Goal: Task Accomplishment & Management: Use online tool/utility

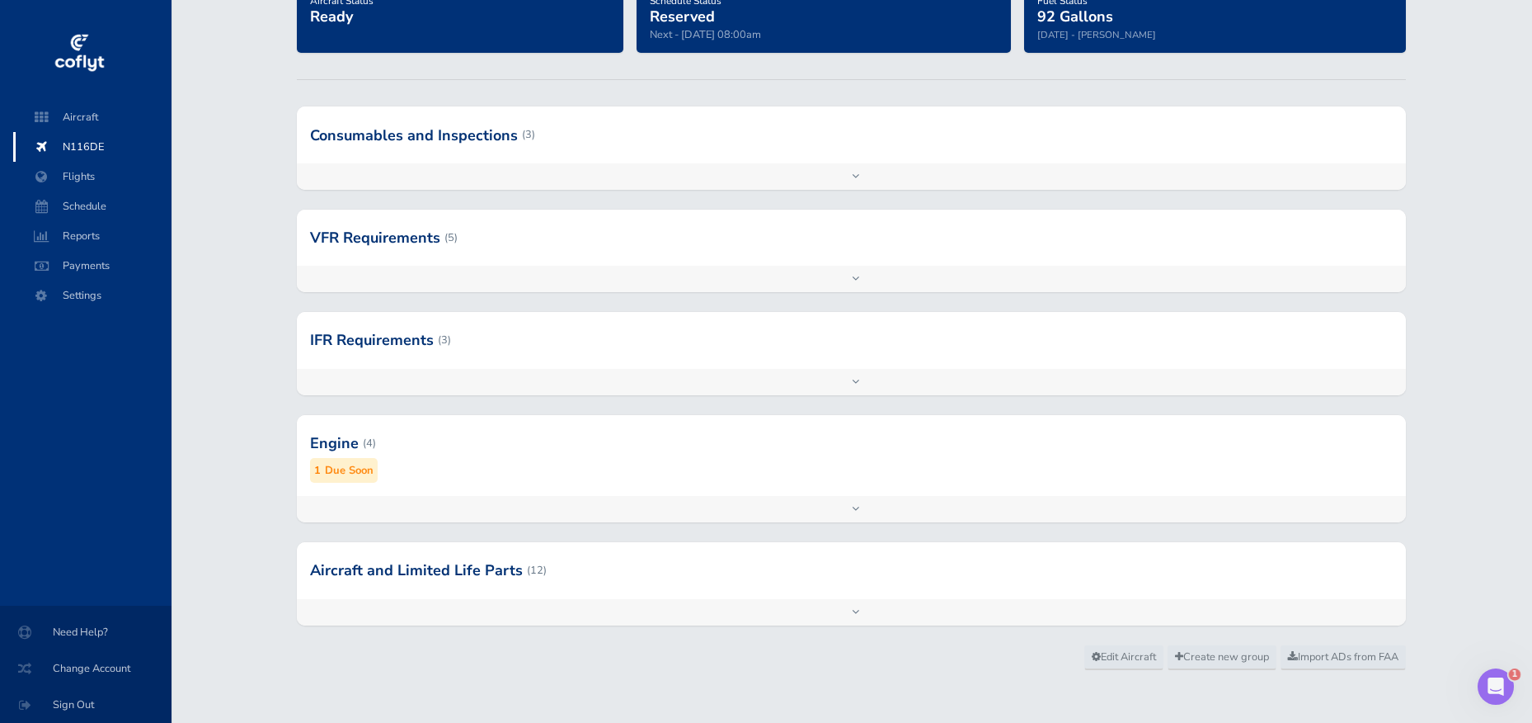
click at [637, 497] on div "Add inspection Edit" at bounding box center [851, 509] width 1109 height 26
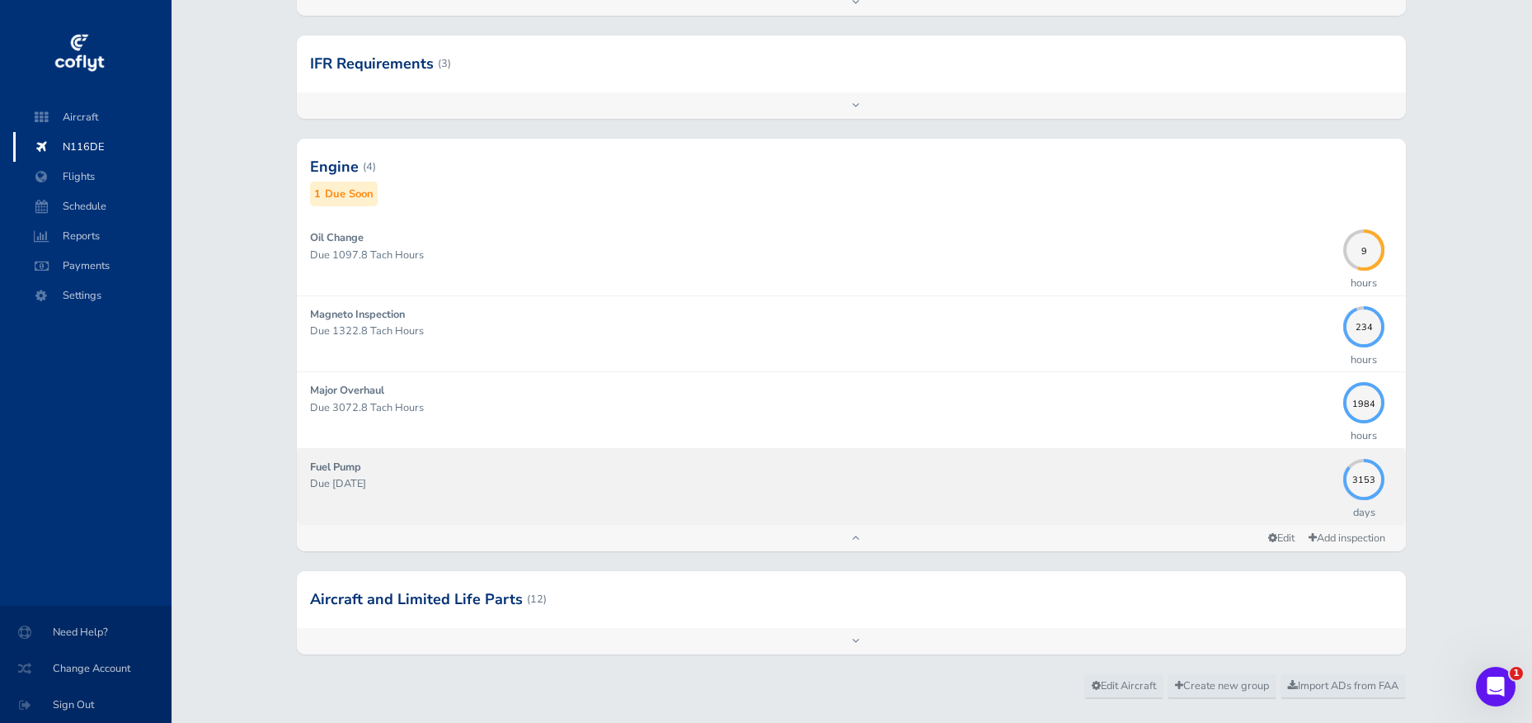
scroll to position [448, 0]
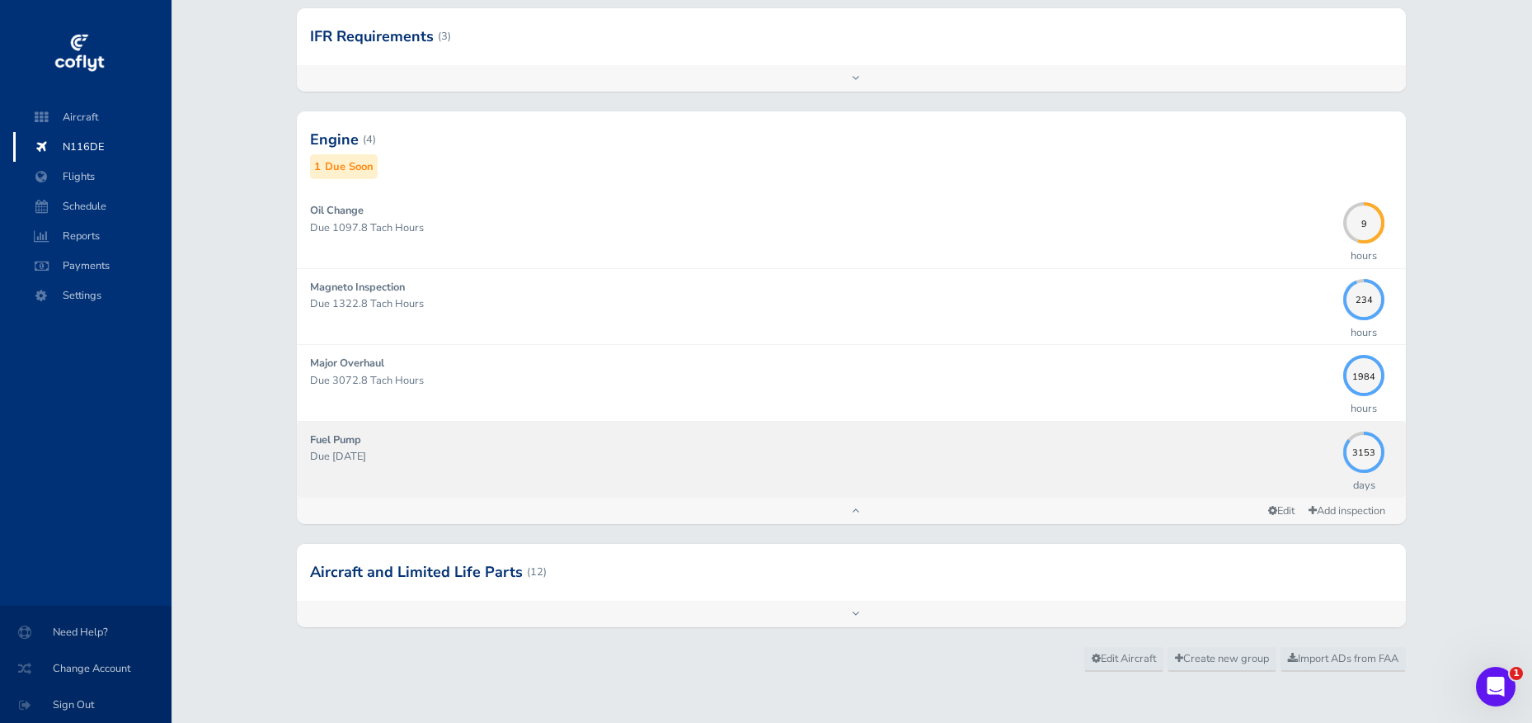
click at [634, 482] on link "Fuel Pump Due 03/31/2034 3153 days" at bounding box center [851, 458] width 1109 height 75
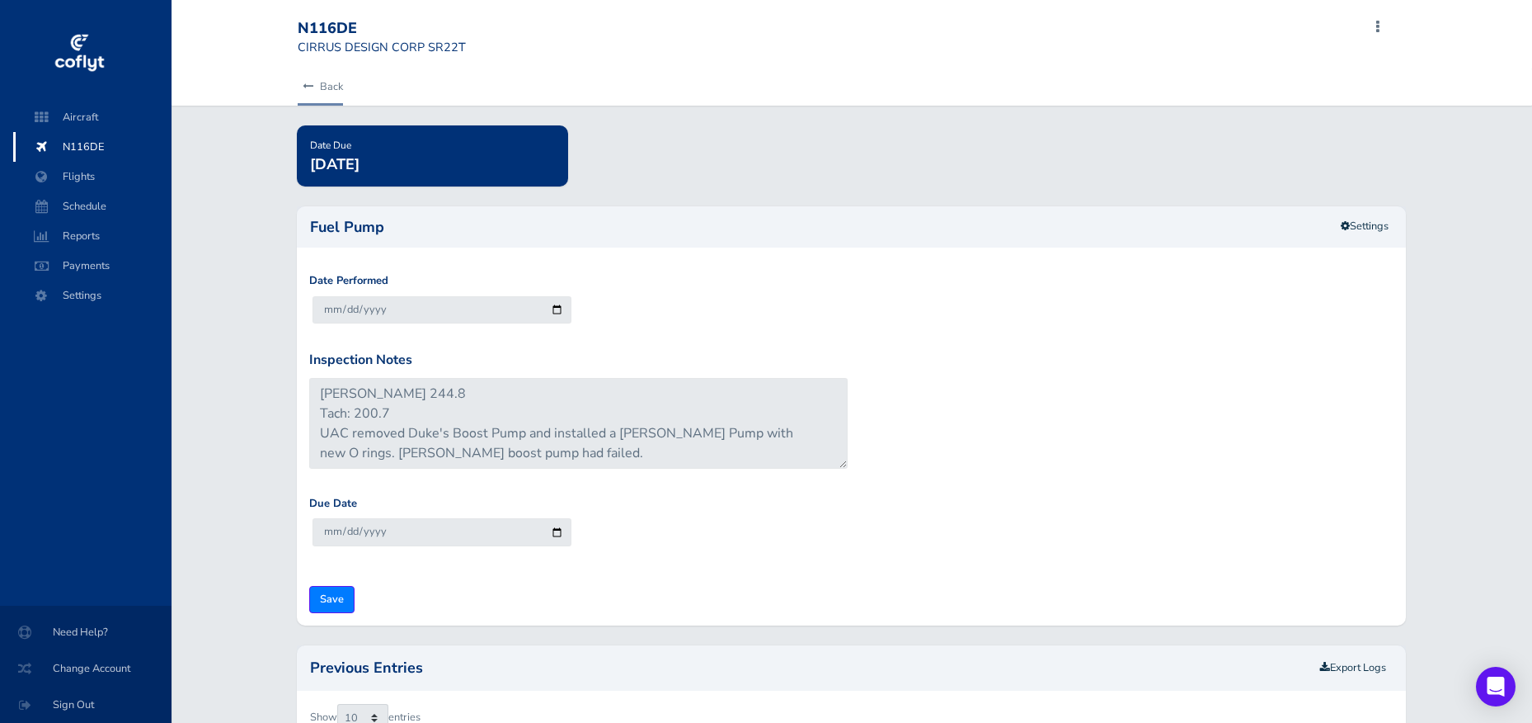
click at [340, 103] on link "Back" at bounding box center [320, 86] width 45 height 36
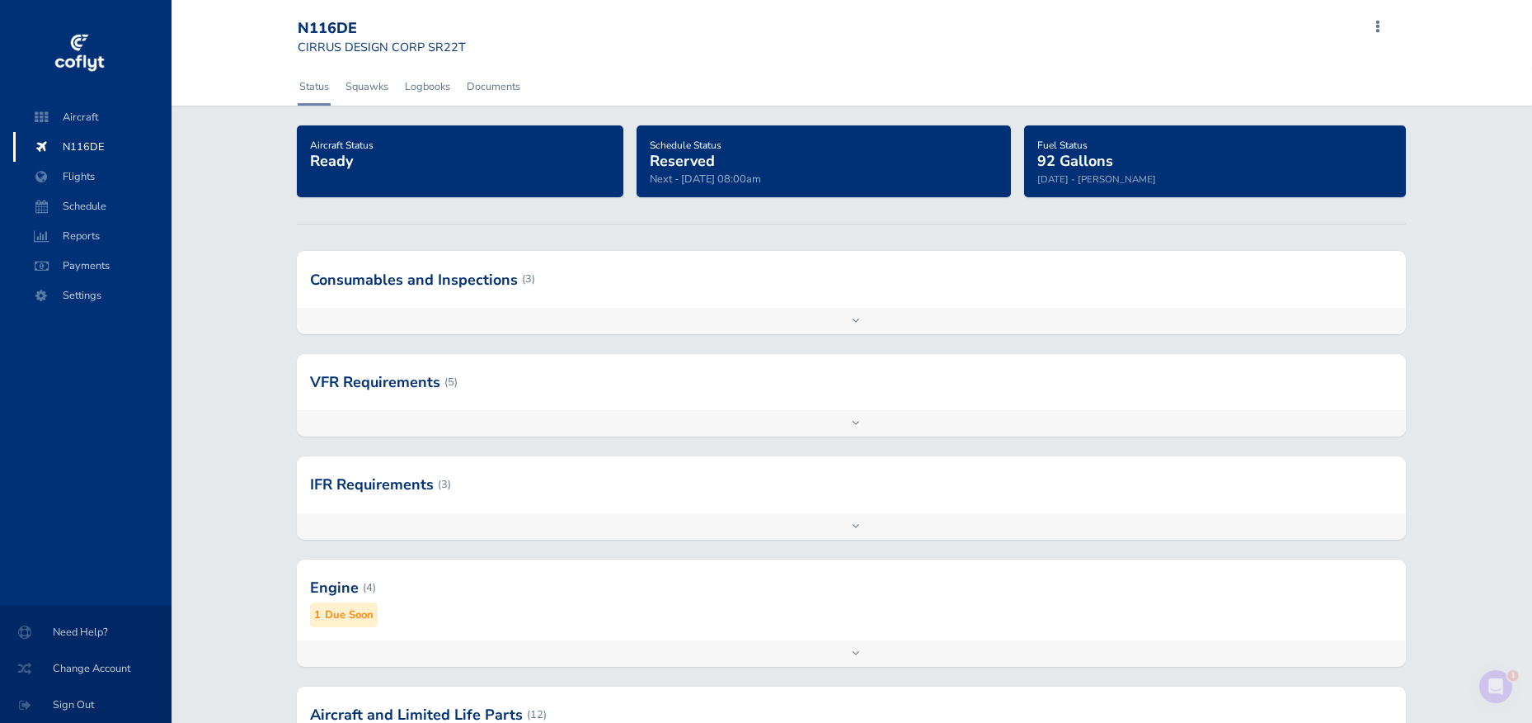
click at [477, 321] on div "Add inspection Edit" at bounding box center [851, 321] width 1109 height 26
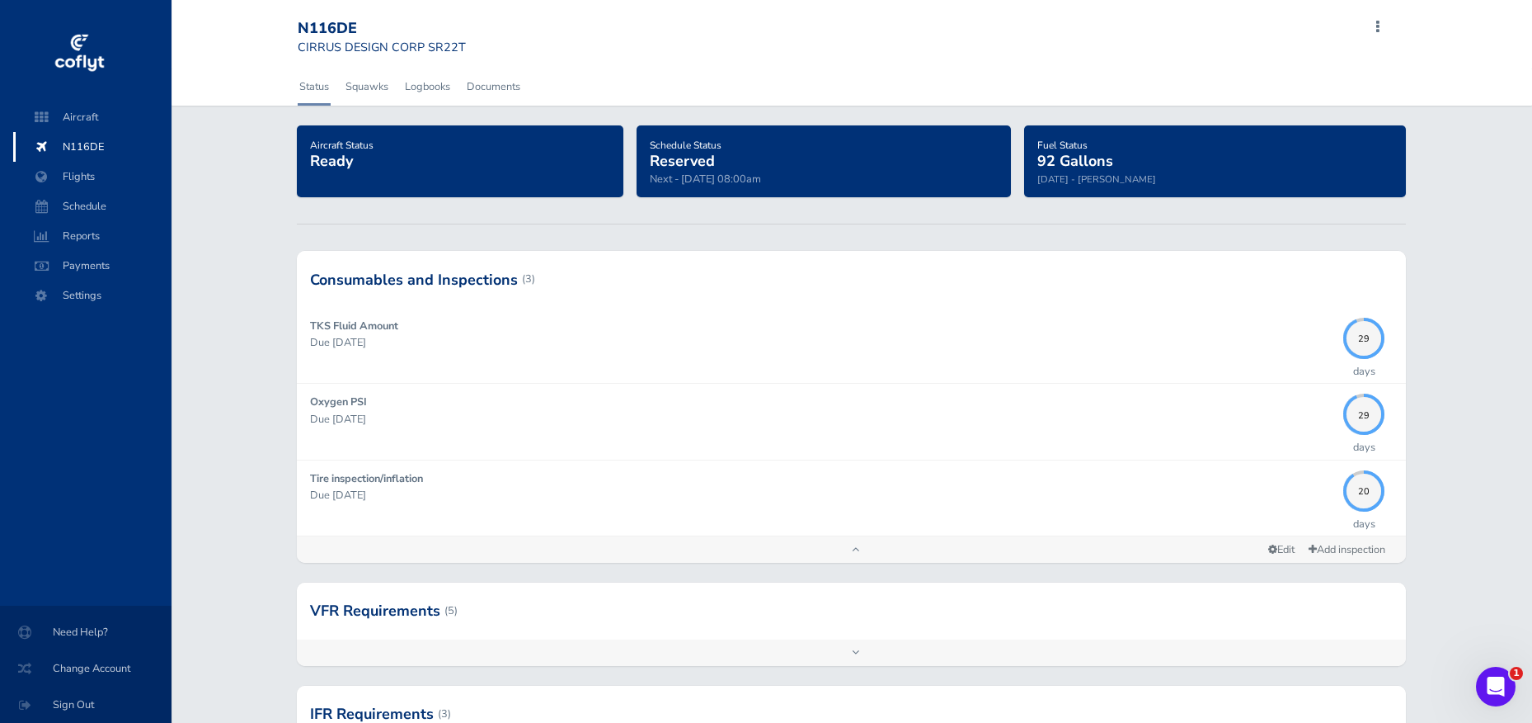
click at [565, 544] on div "Add inspection Edit" at bounding box center [851, 549] width 1109 height 26
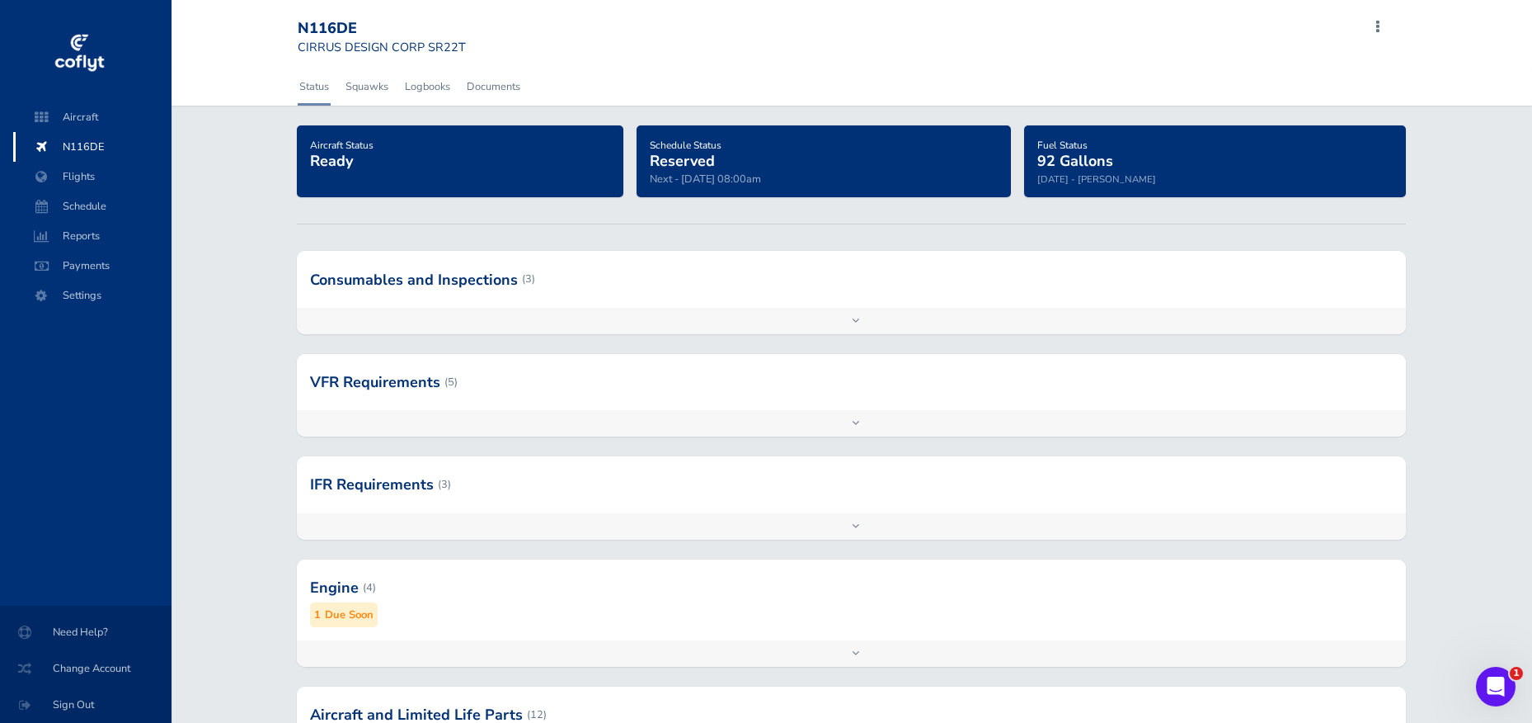
click at [577, 419] on div "Add inspection Edit" at bounding box center [851, 423] width 1109 height 26
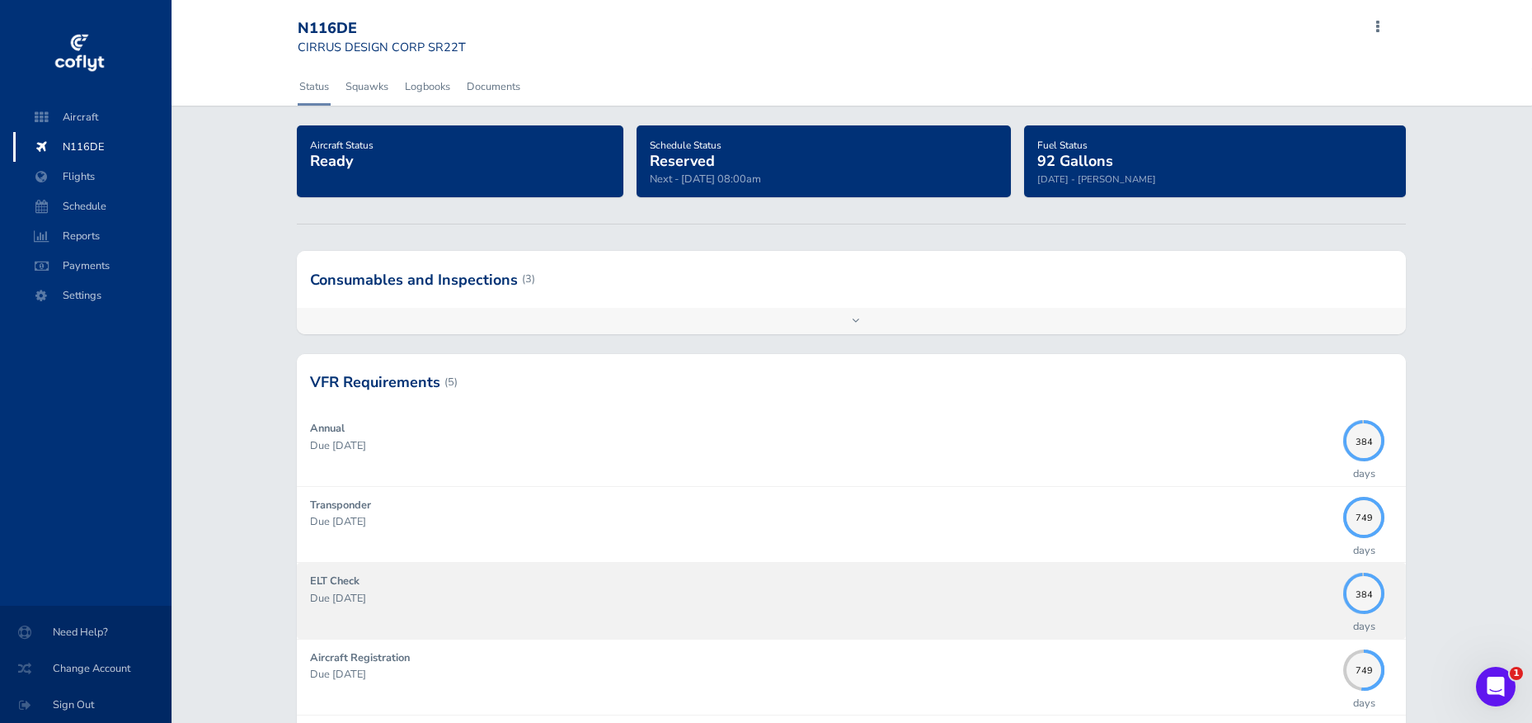
scroll to position [275, 0]
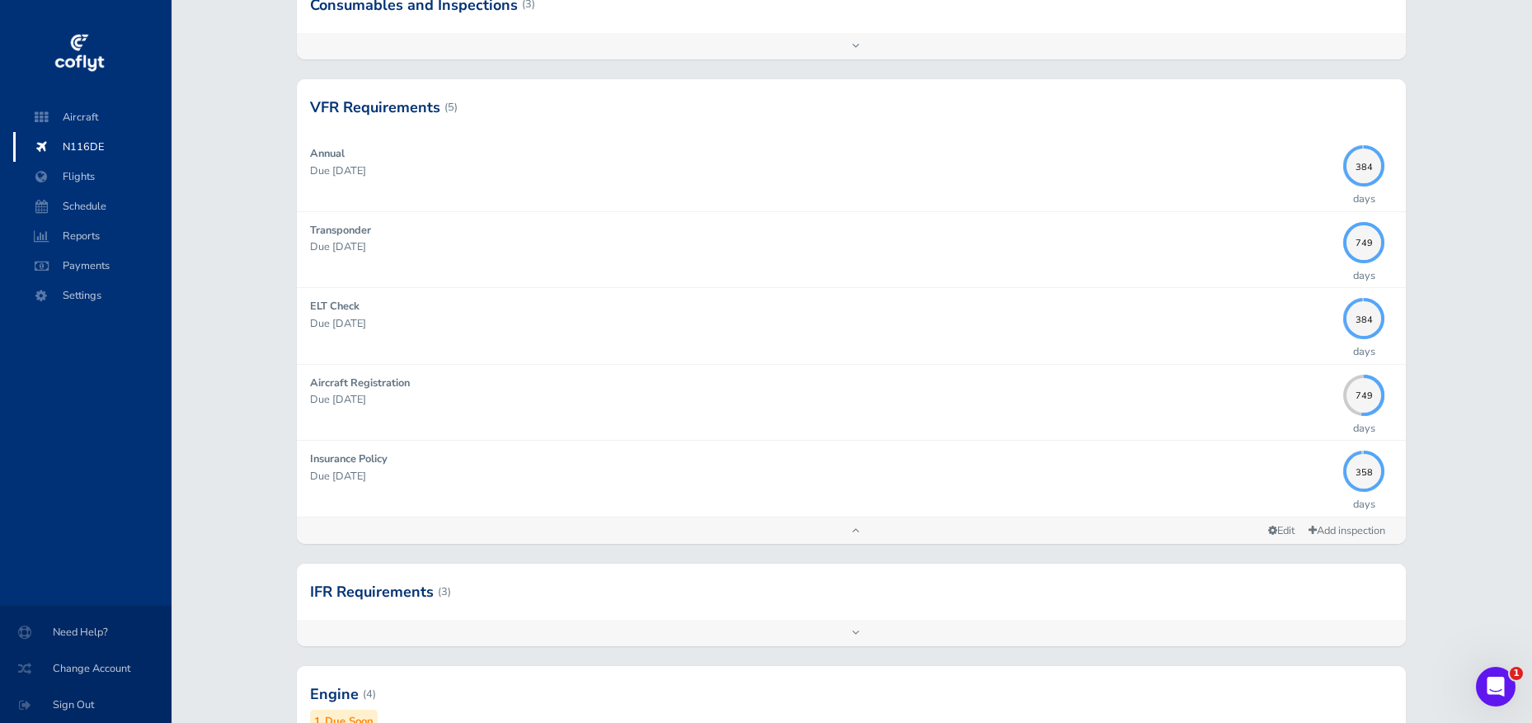
click at [589, 525] on div "Add inspection Edit" at bounding box center [851, 530] width 1109 height 26
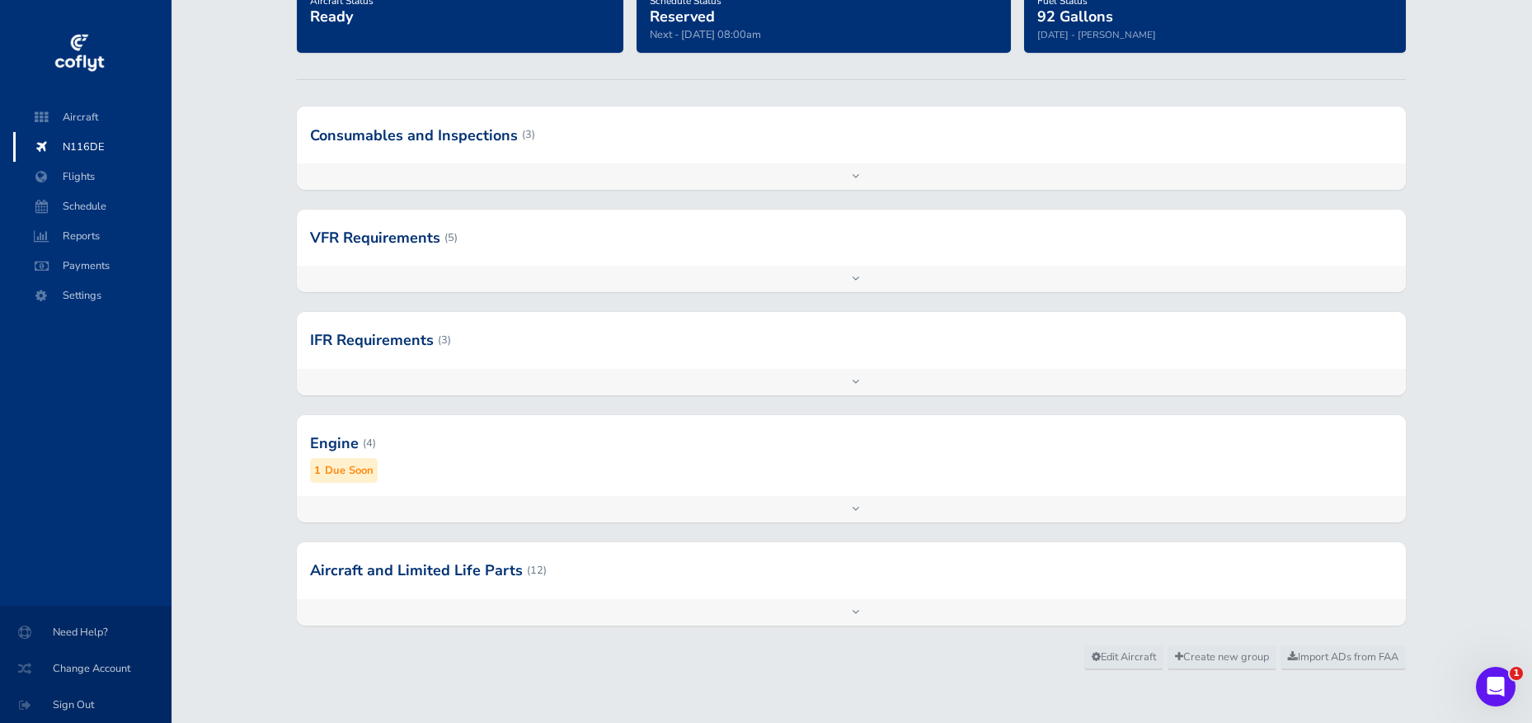
click at [600, 497] on div "Add inspection Edit" at bounding box center [851, 509] width 1109 height 26
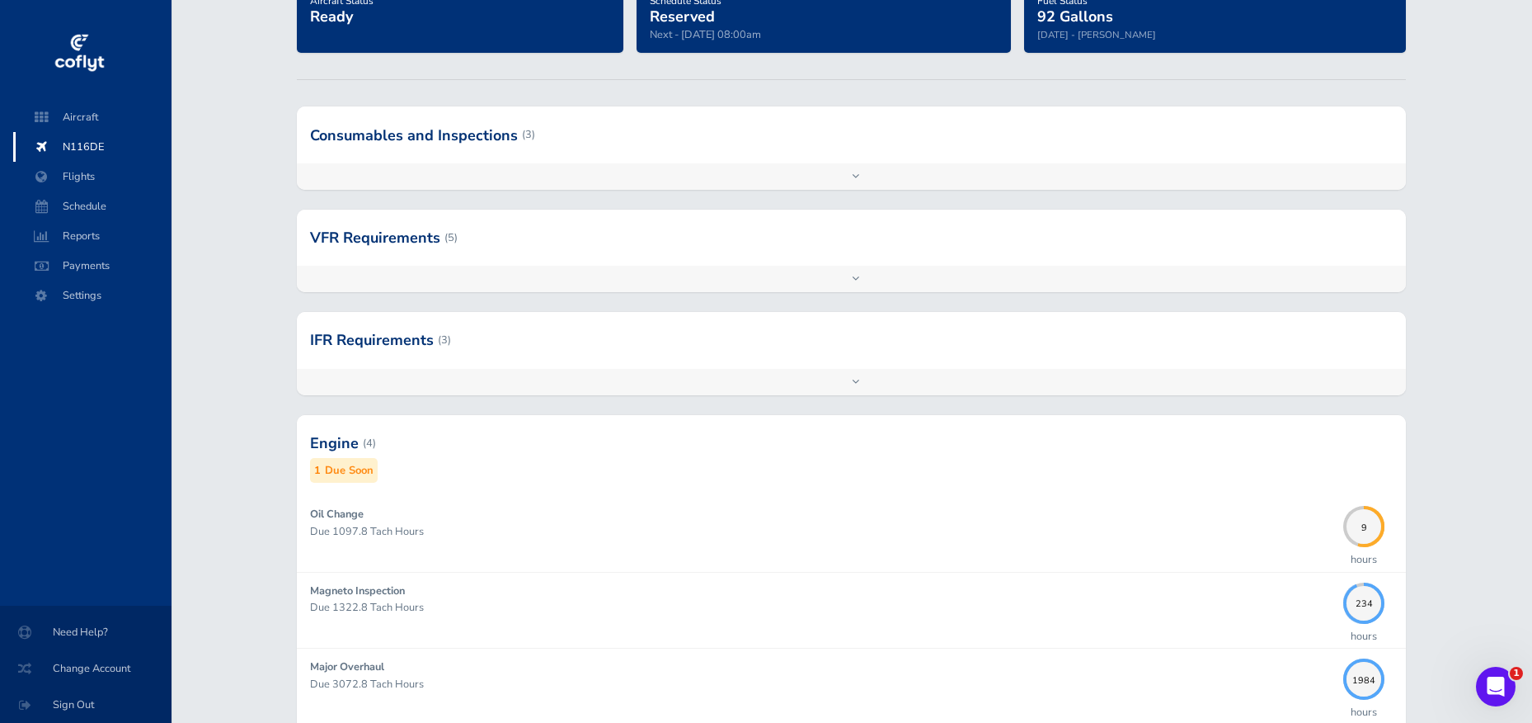
click at [621, 383] on div "Add inspection Edit" at bounding box center [851, 382] width 1109 height 26
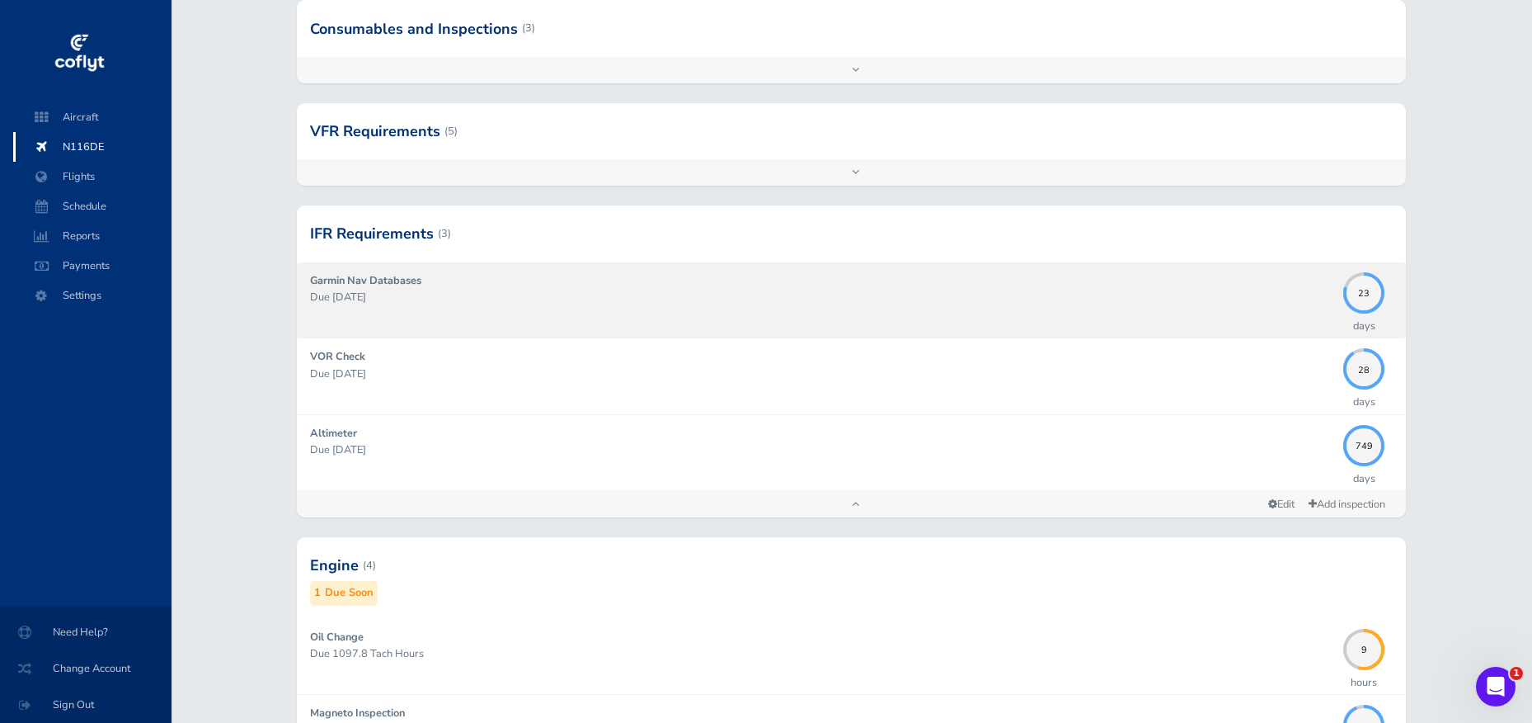
scroll to position [335, 0]
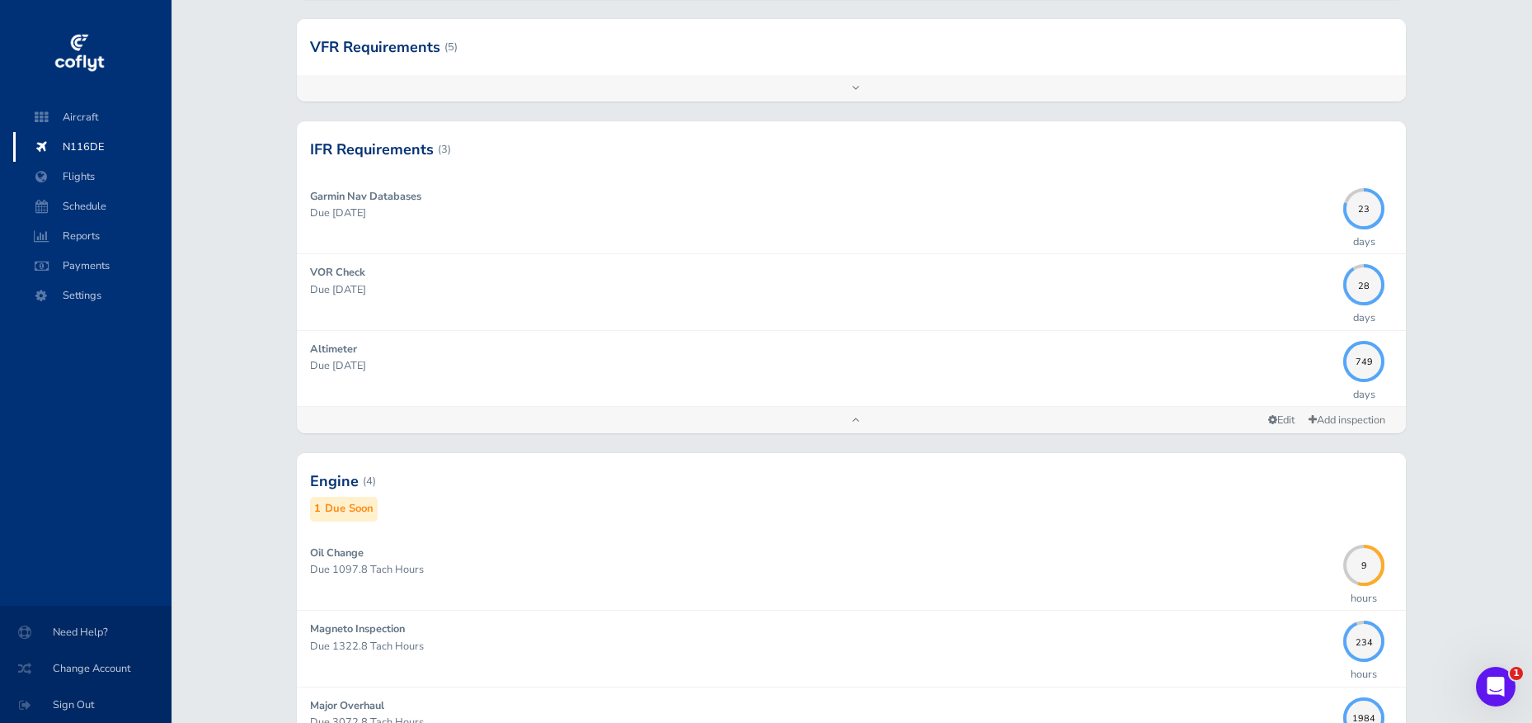
click at [601, 426] on div "Add inspection Edit" at bounding box center [851, 420] width 1109 height 26
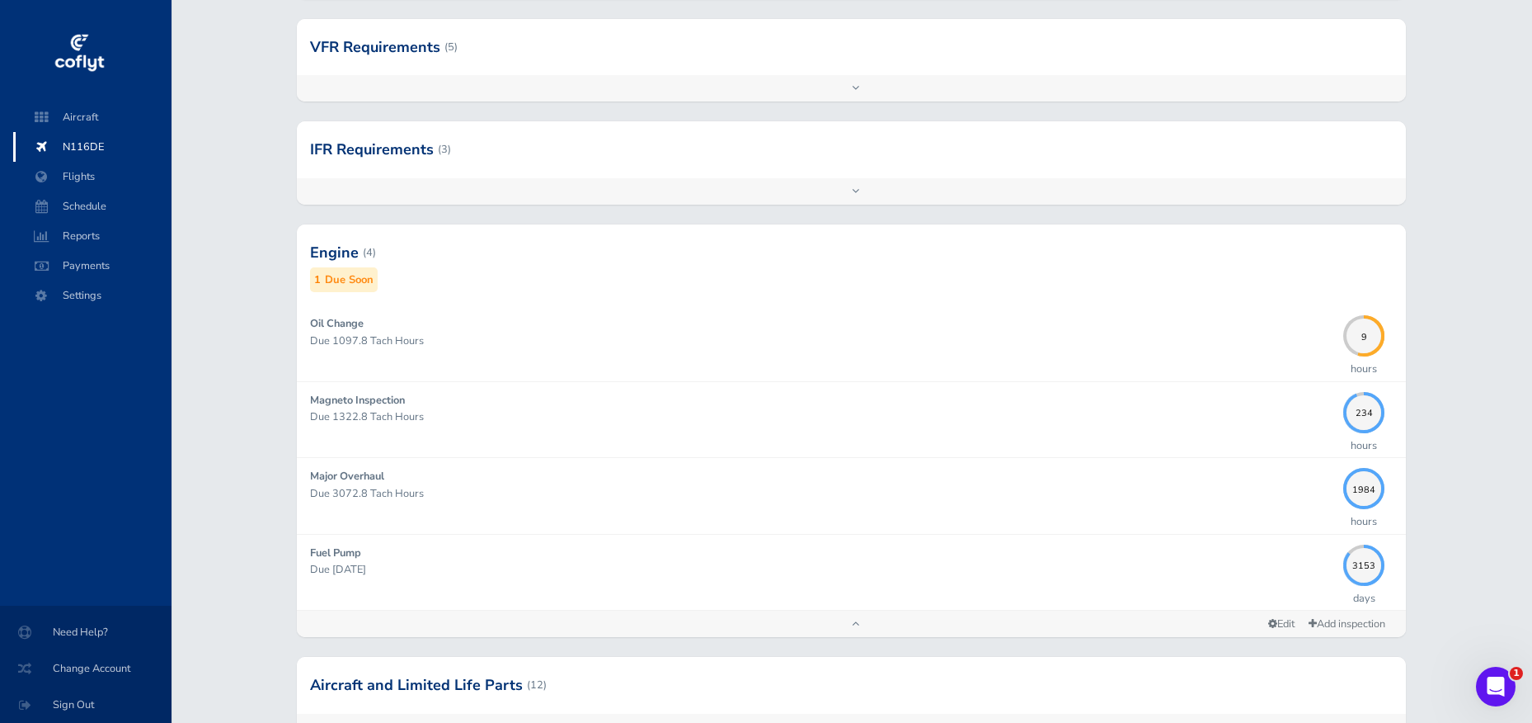
scroll to position [448, 0]
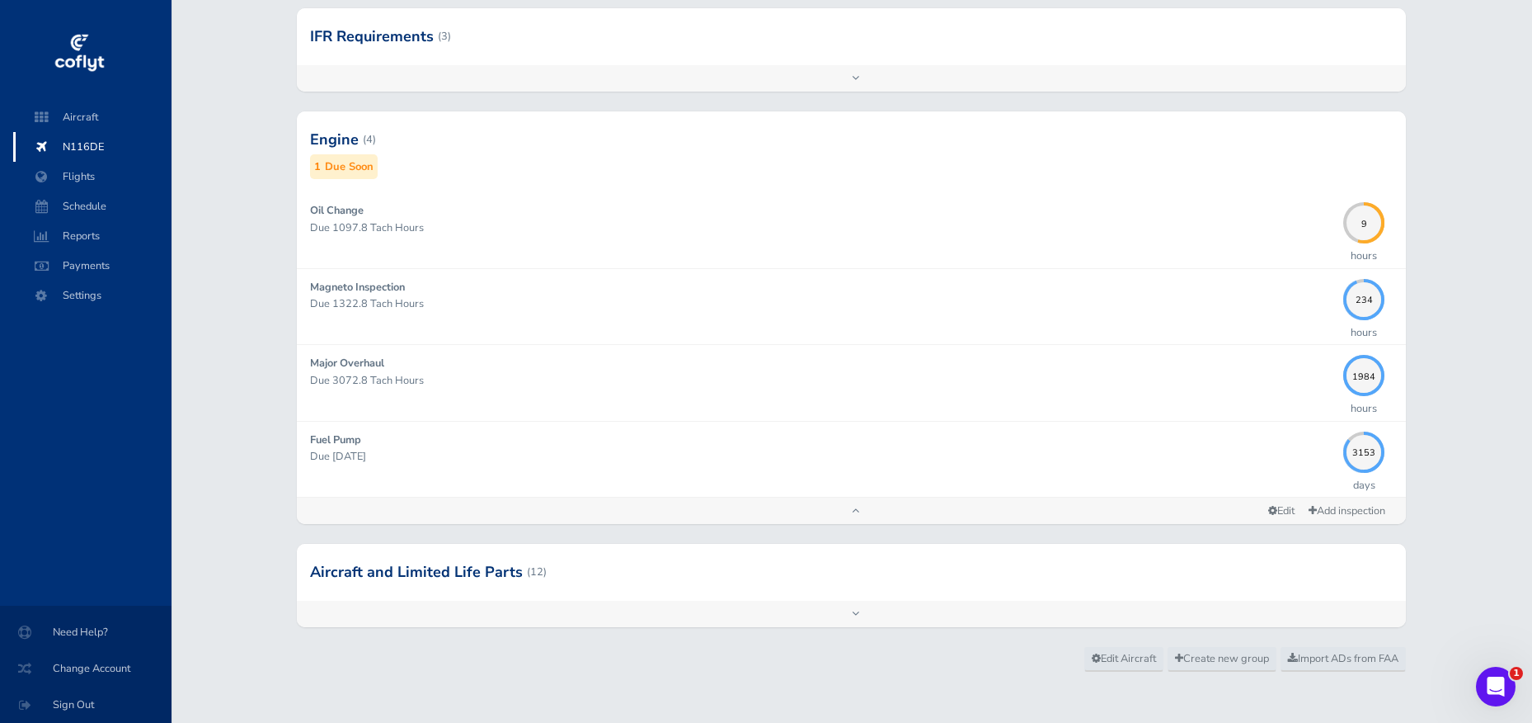
click at [611, 507] on div "Add inspection Edit" at bounding box center [851, 510] width 1109 height 26
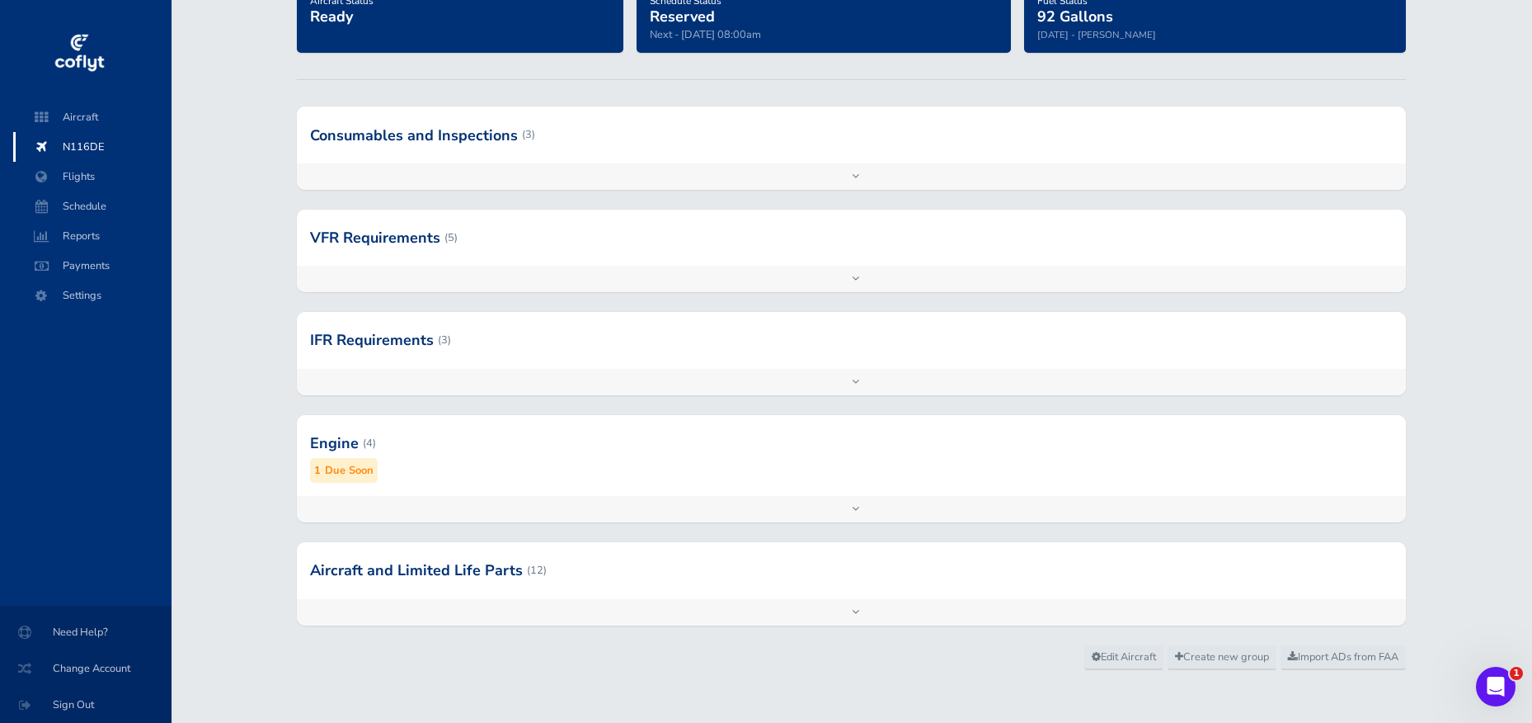
click at [611, 507] on div "Add inspection Edit" at bounding box center [851, 509] width 1109 height 26
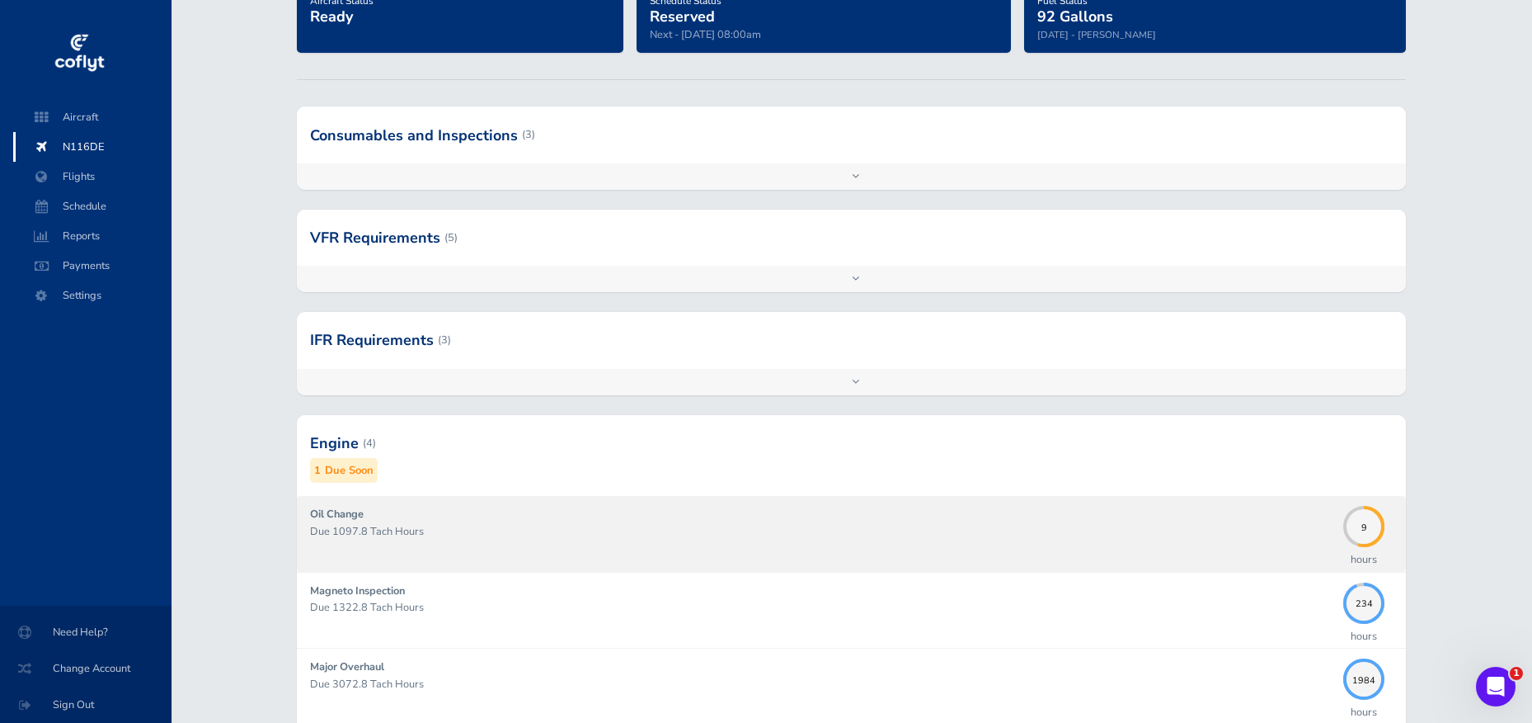
scroll to position [403, 0]
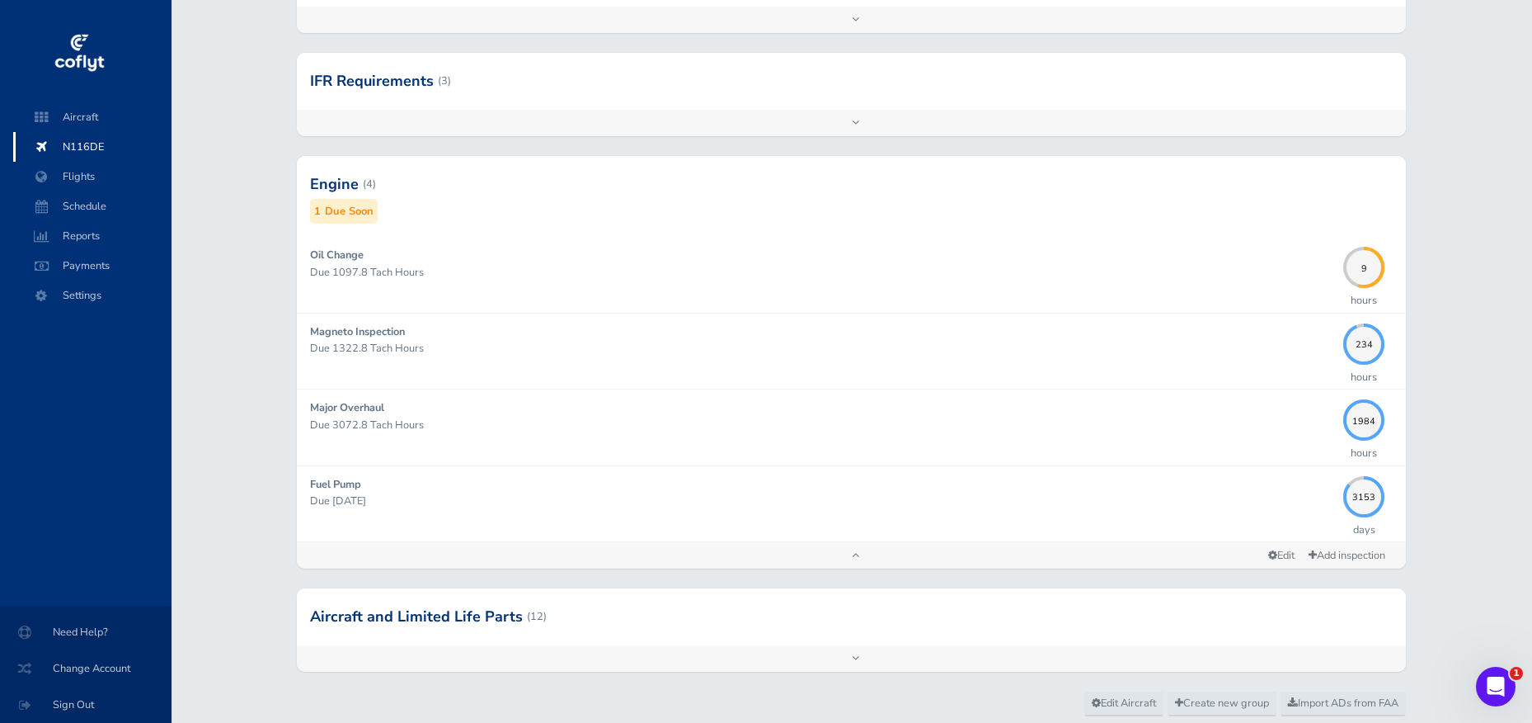
click at [732, 550] on div "Add inspection Edit" at bounding box center [851, 555] width 1109 height 26
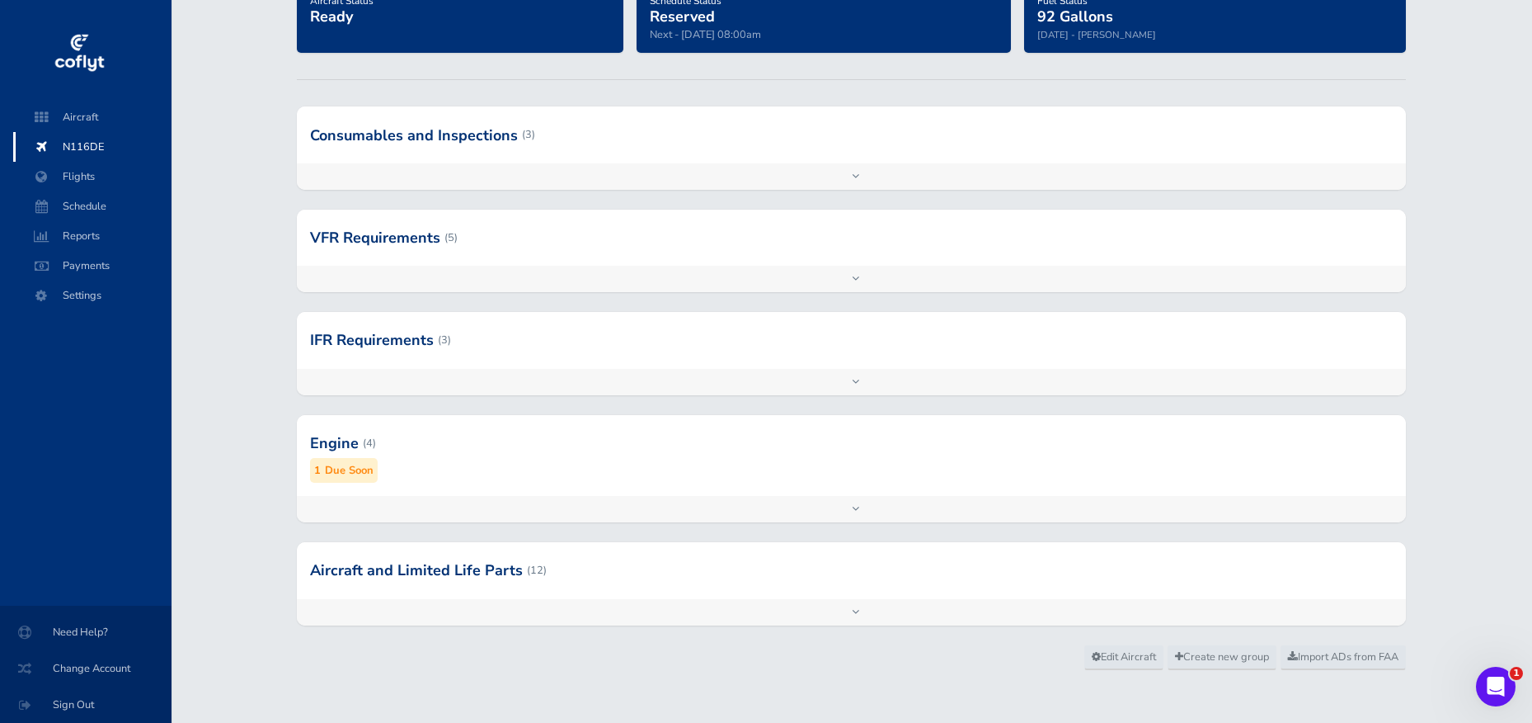
click at [730, 610] on div "Add inspection Edit" at bounding box center [851, 612] width 1109 height 26
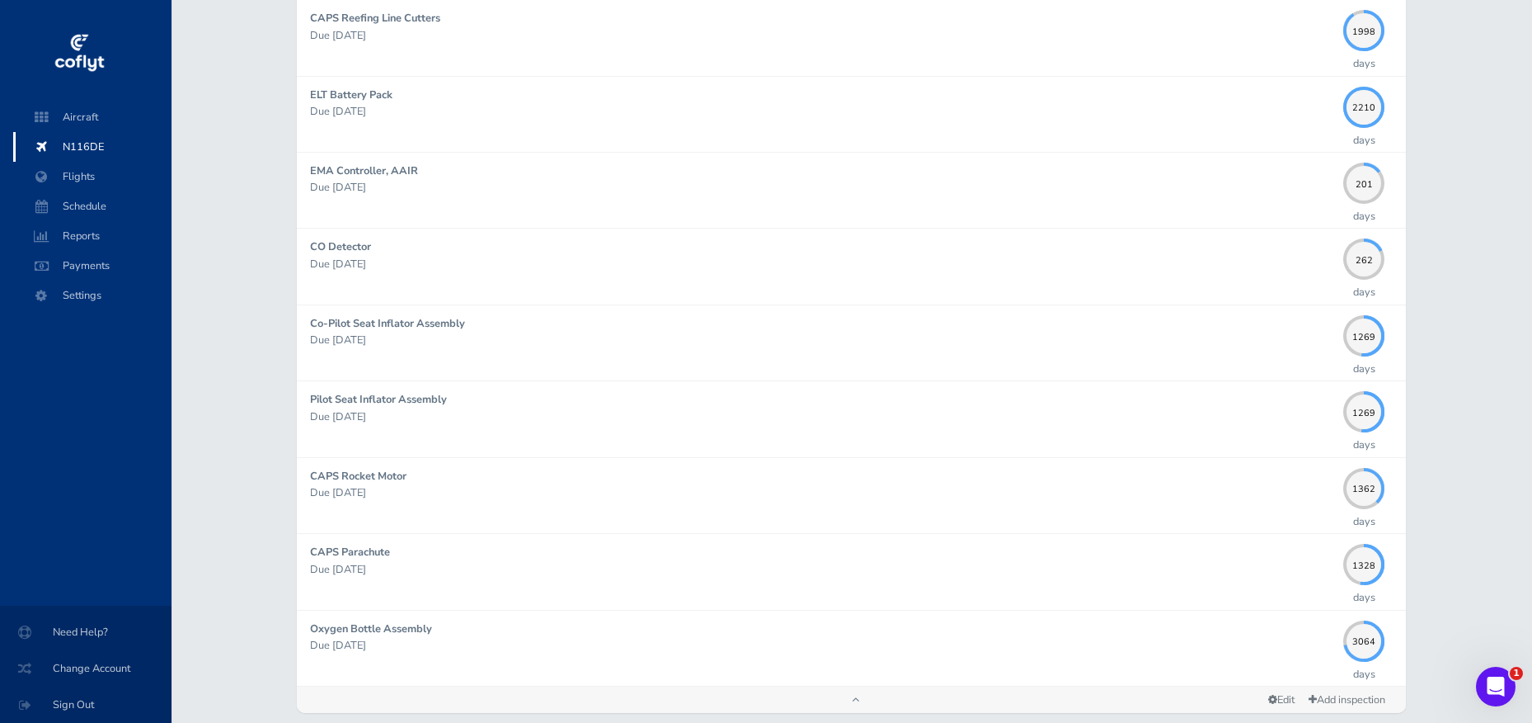
scroll to position [1051, 0]
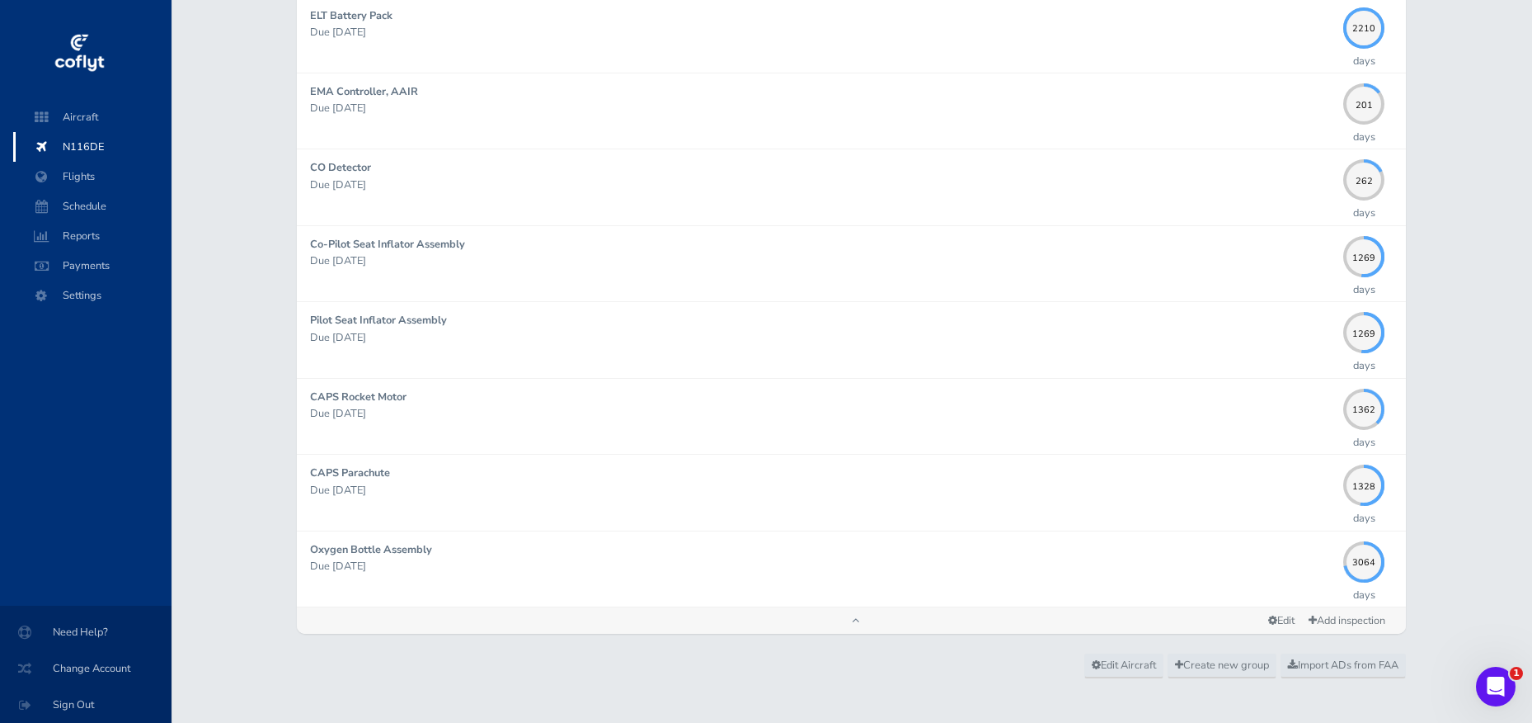
click at [650, 607] on div "Add inspection Edit" at bounding box center [851, 620] width 1109 height 26
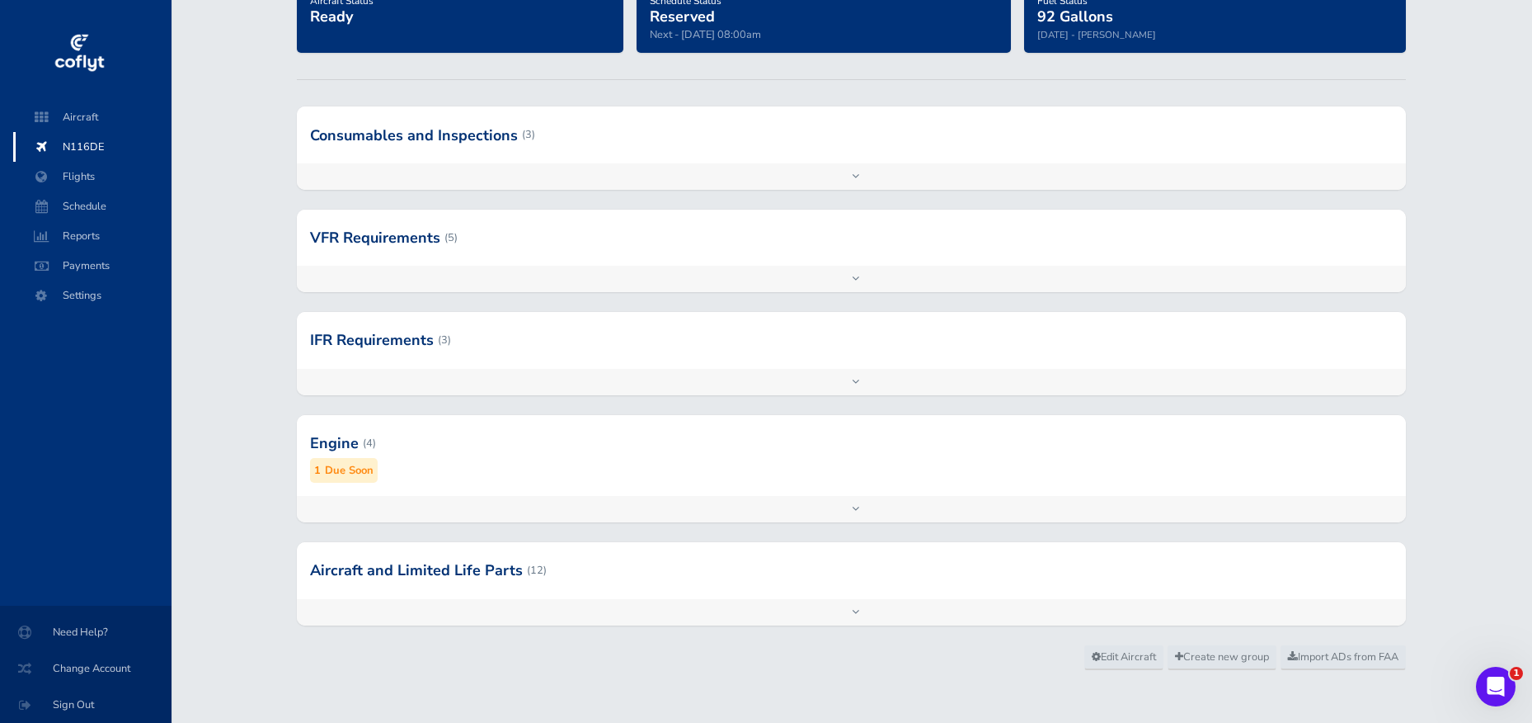
scroll to position [0, 0]
